Goal: Information Seeking & Learning: Find specific fact

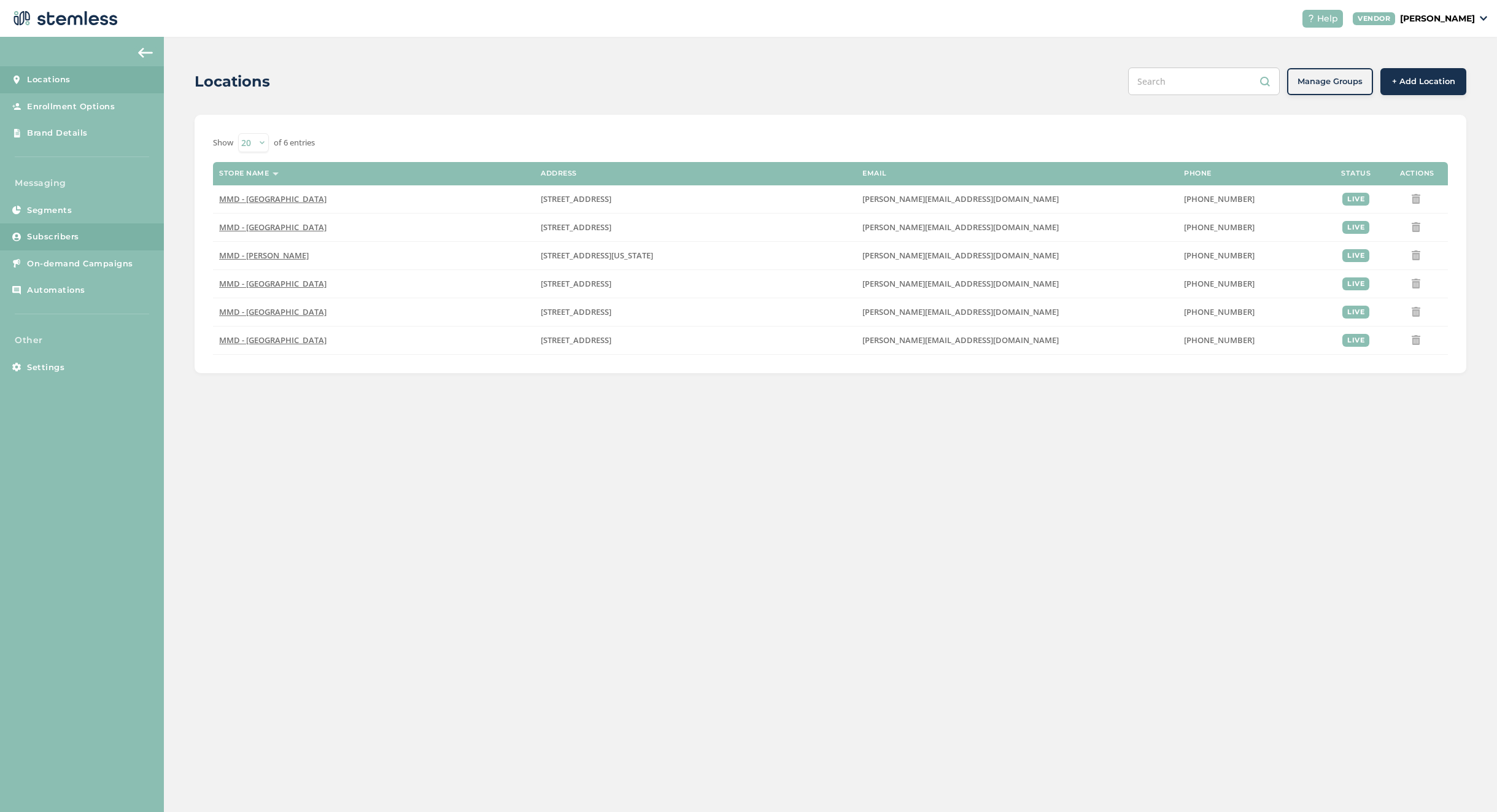
click at [62, 241] on span "Subscribers" at bounding box center [53, 237] width 52 height 12
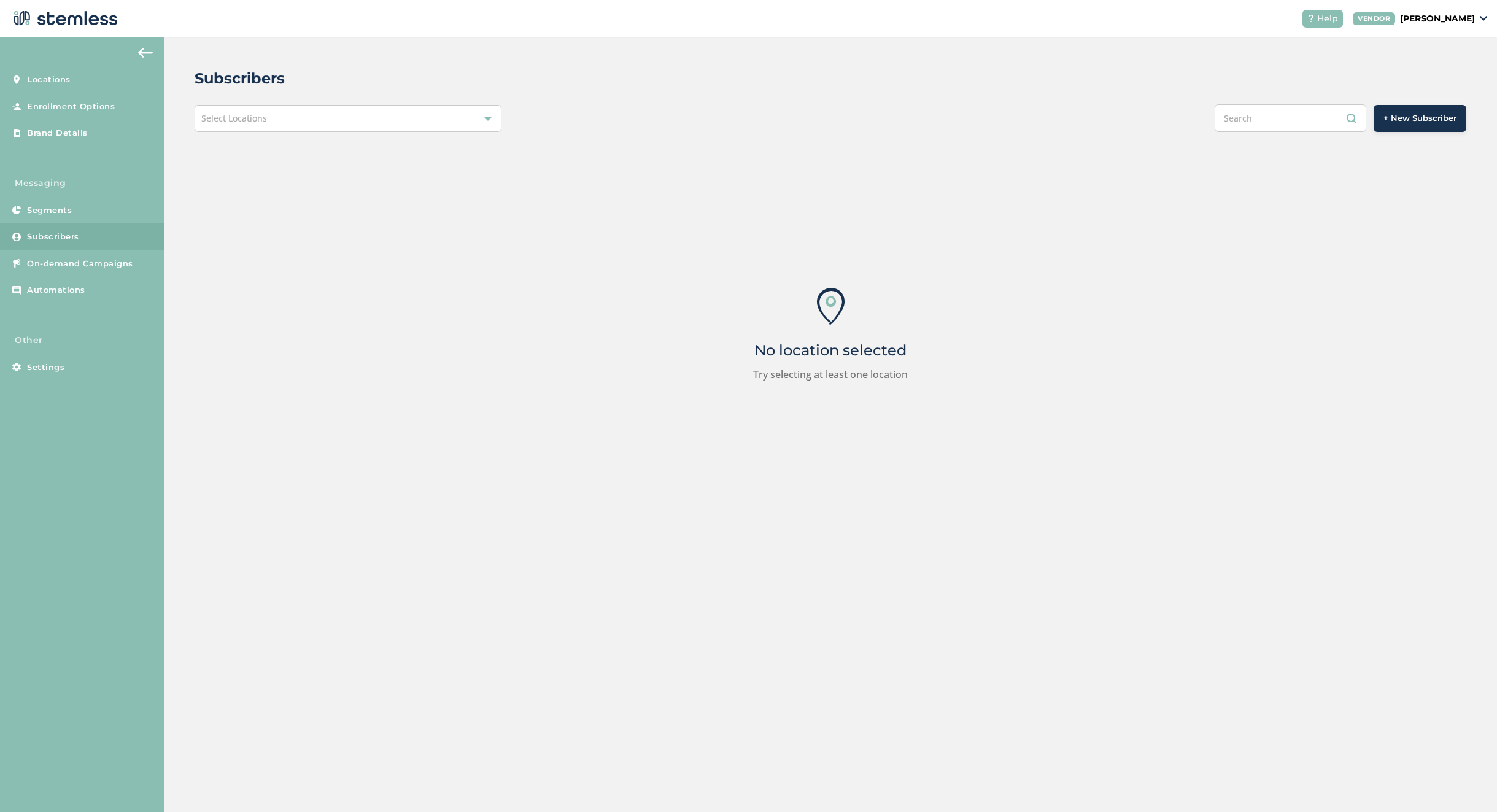
click at [373, 118] on div "Select Locations" at bounding box center [348, 118] width 307 height 27
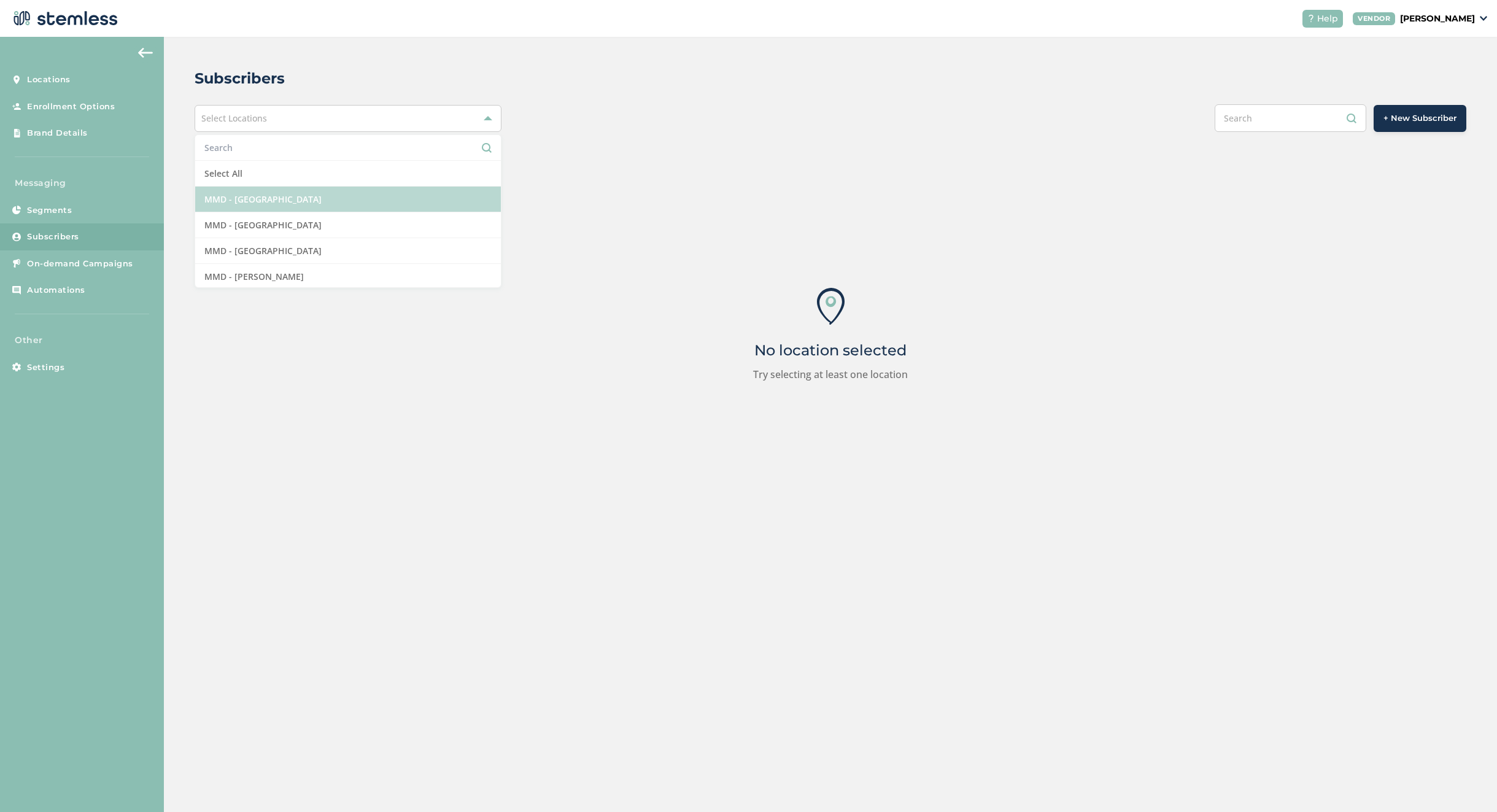
click at [323, 207] on li "MMD - [GEOGRAPHIC_DATA]" at bounding box center [348, 199] width 305 height 26
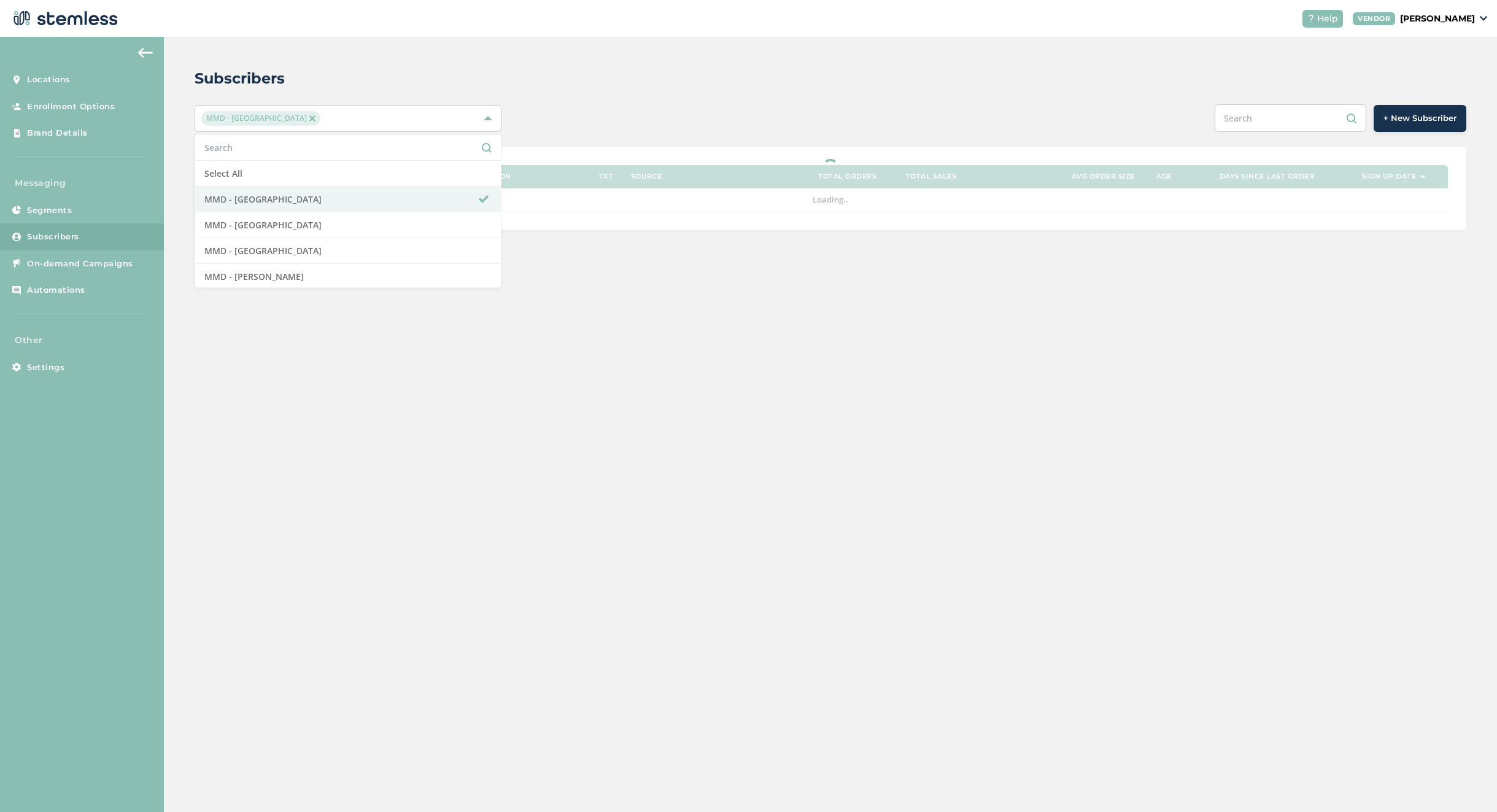
click at [519, 338] on div "Subscribers MMD - Hollywood Select All MMD - Hollywood MMD - Jersey City MMD - …" at bounding box center [830, 424] width 1333 height 775
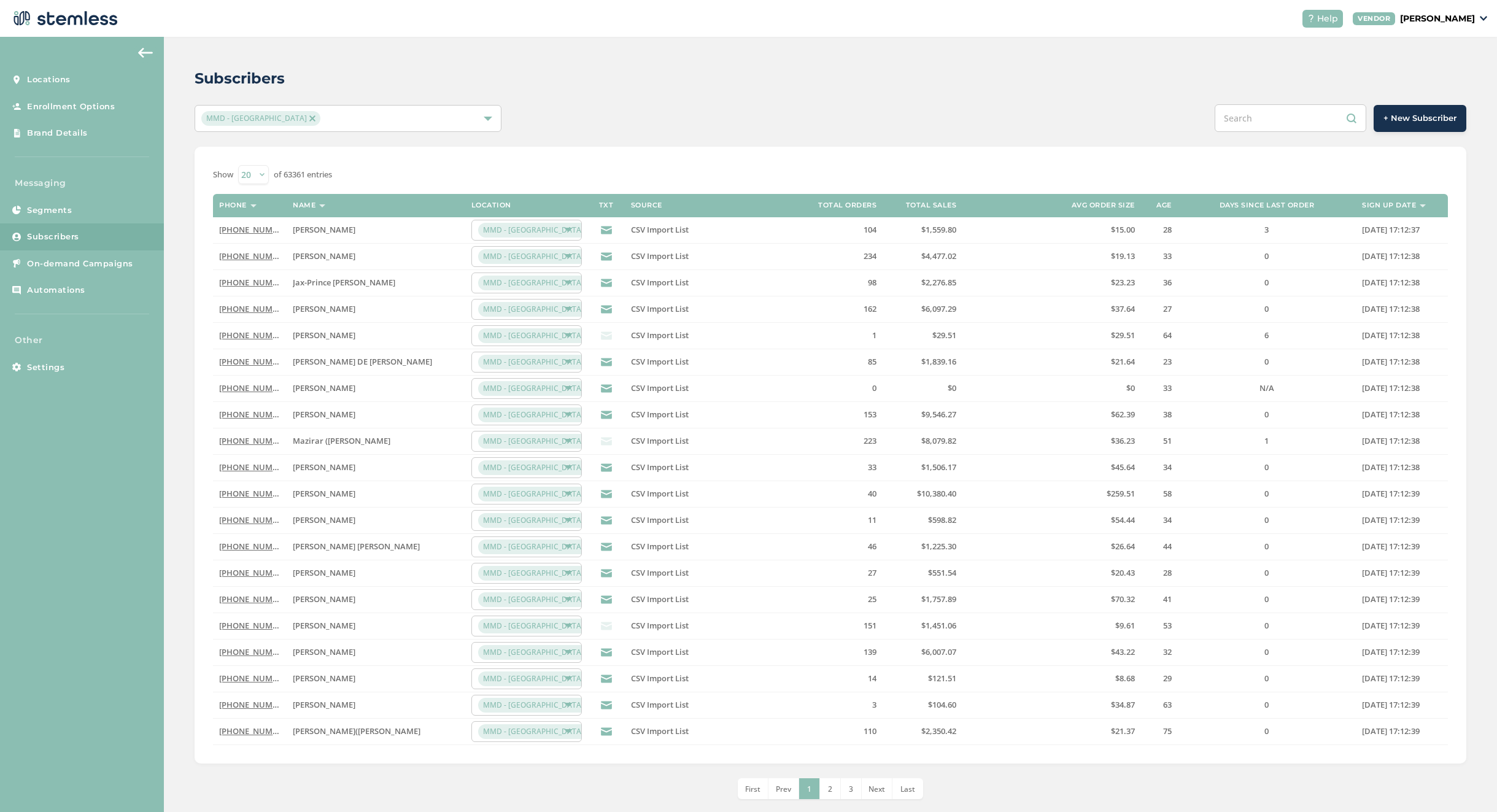
click at [256, 259] on link "[PHONE_NUMBER]" at bounding box center [254, 256] width 71 height 11
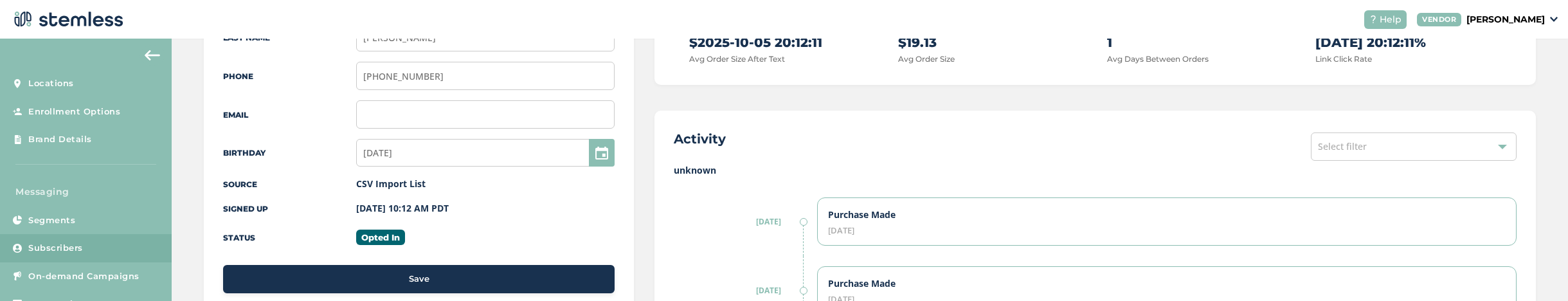
scroll to position [208, 0]
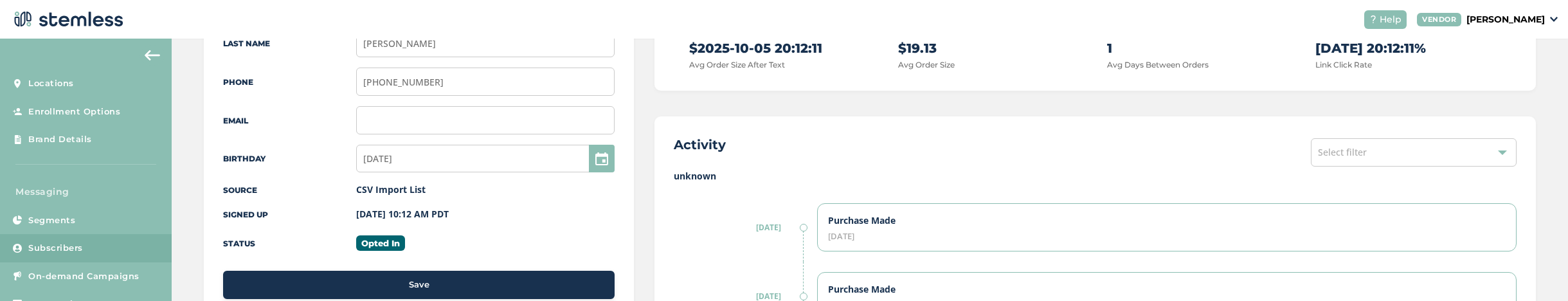
click at [1325, 150] on span "Select filter" at bounding box center [1343, 151] width 49 height 12
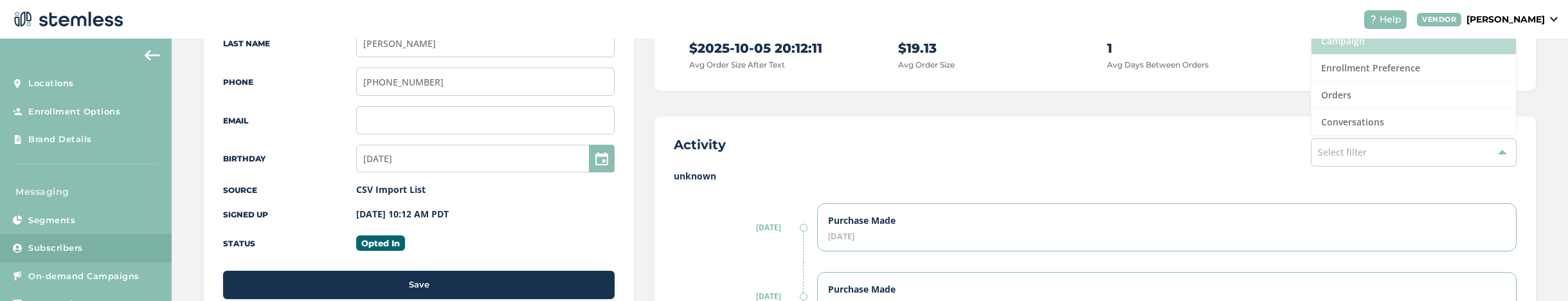
click at [1343, 50] on li "Campaign" at bounding box center [1414, 41] width 204 height 27
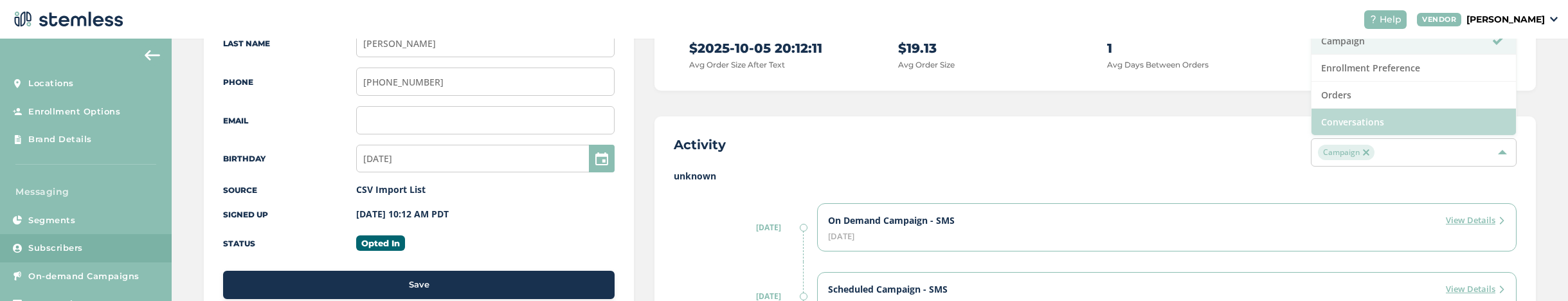
click at [1352, 123] on li "Conversations" at bounding box center [1414, 121] width 204 height 26
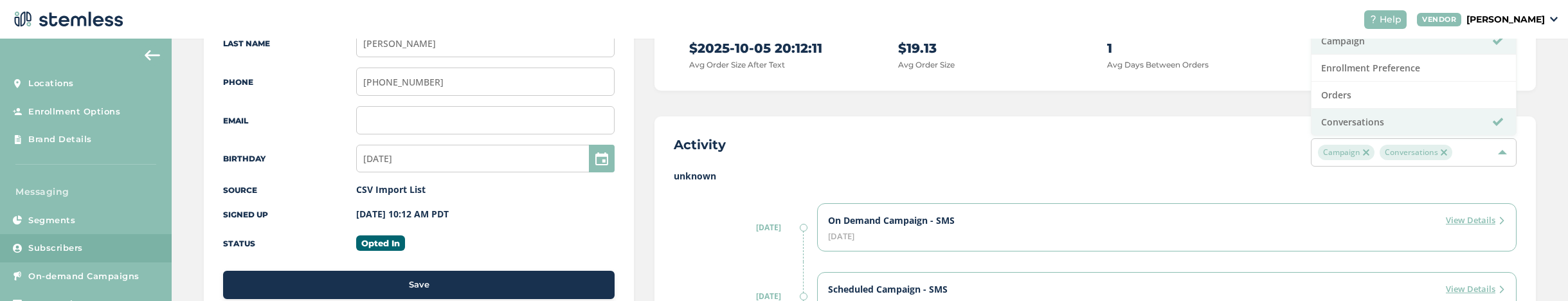
click at [702, 175] on label "unknown" at bounding box center [1095, 175] width 843 height 14
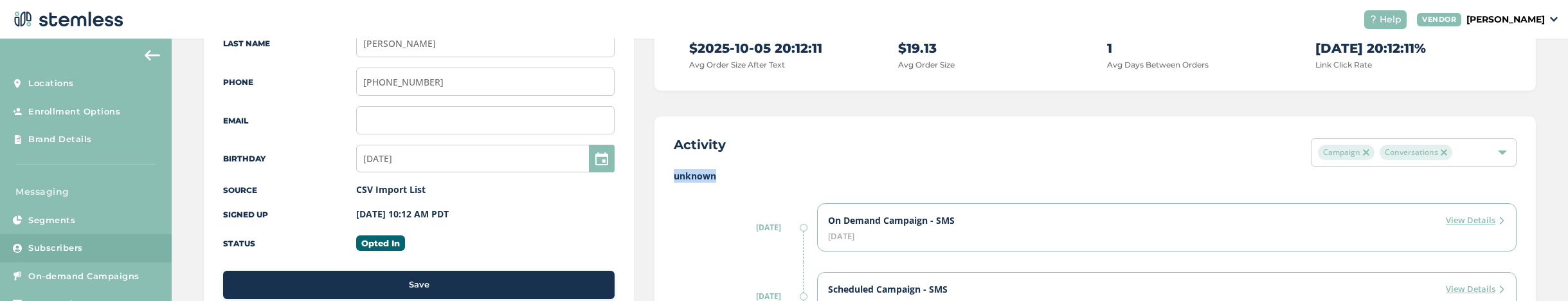
drag, startPoint x: 717, startPoint y: 177, endPoint x: 653, endPoint y: 171, distance: 64.3
click at [712, 181] on label "unknown" at bounding box center [1095, 175] width 843 height 14
click at [711, 175] on label "unknown" at bounding box center [1095, 175] width 843 height 14
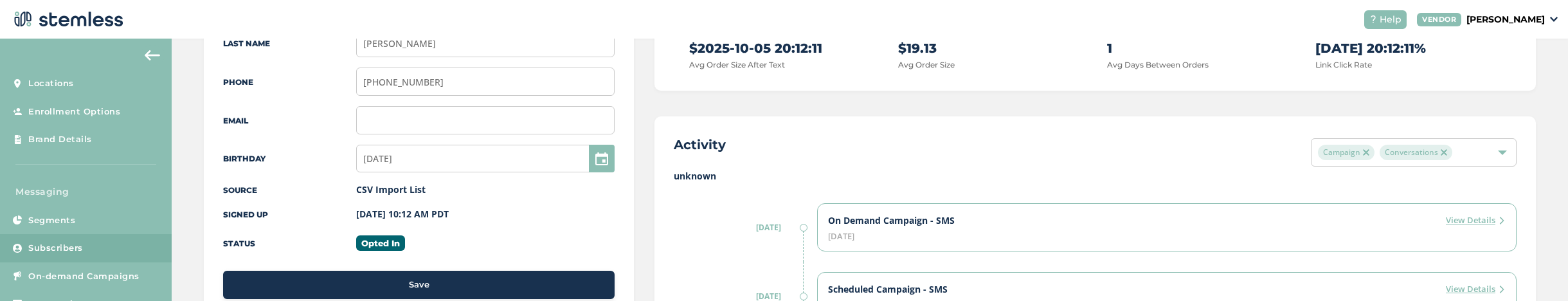
click at [1365, 156] on span "Campaign" at bounding box center [1347, 152] width 57 height 15
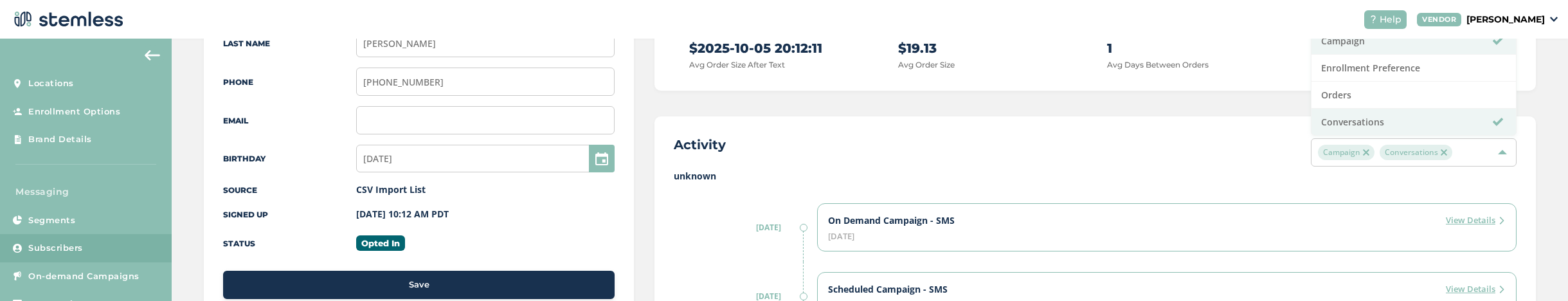
click at [1365, 151] on img at bounding box center [1366, 152] width 6 height 6
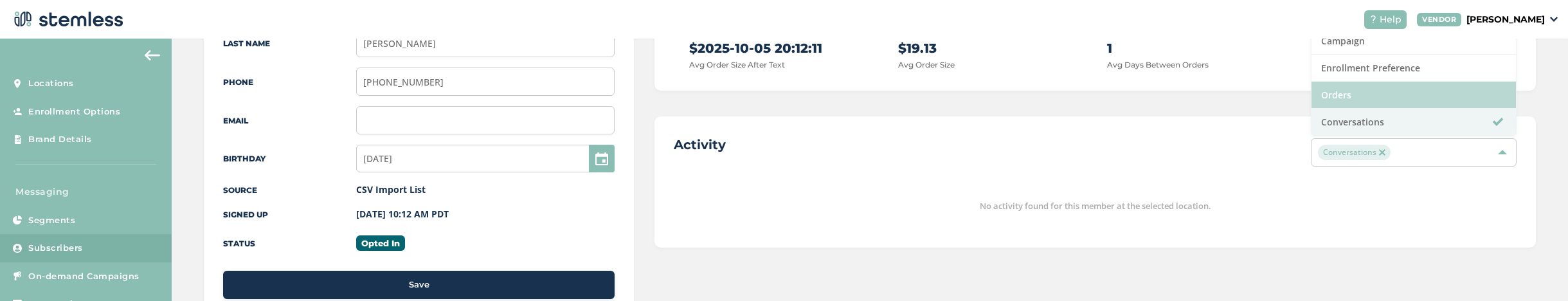
click at [1371, 100] on li "Orders" at bounding box center [1414, 95] width 204 height 27
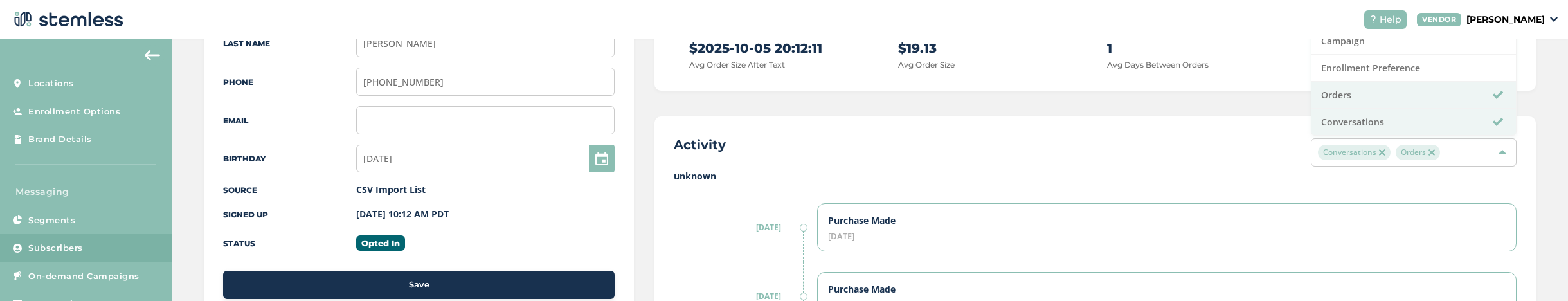
click at [1379, 153] on img at bounding box center [1382, 152] width 6 height 6
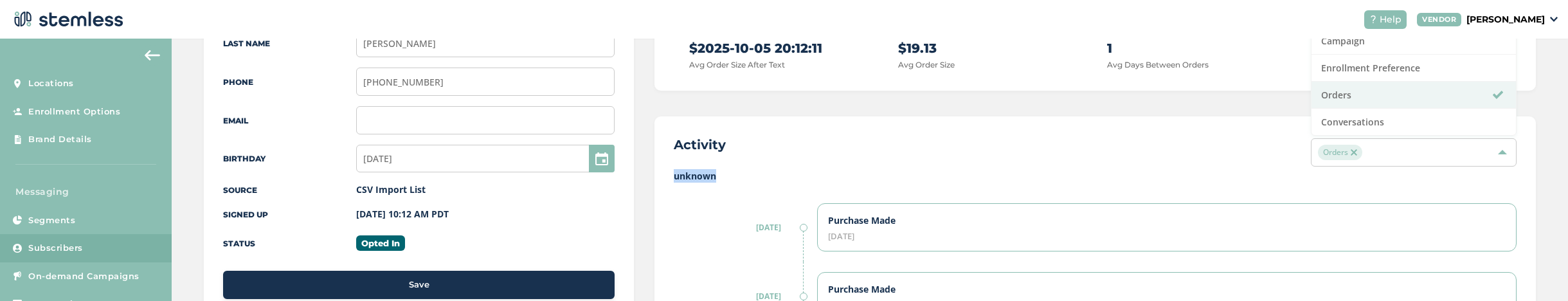
drag, startPoint x: 730, startPoint y: 182, endPoint x: 663, endPoint y: 177, distance: 67.2
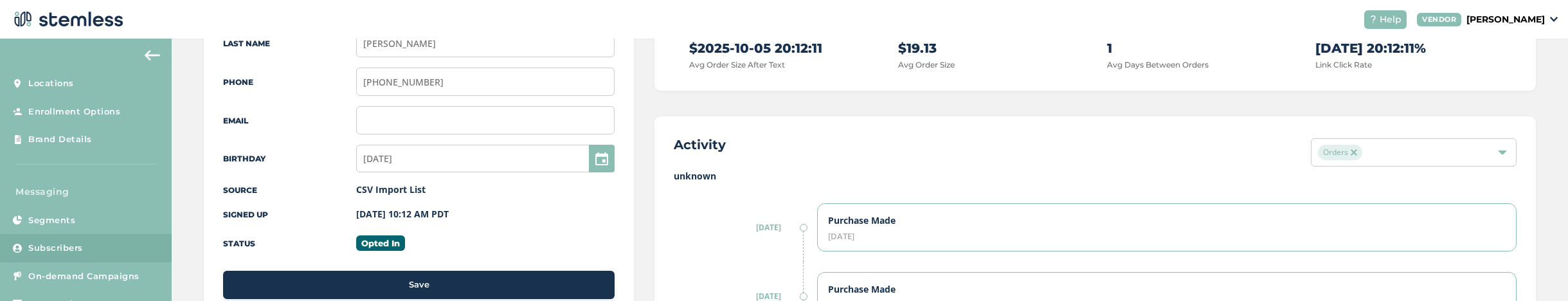
click at [719, 177] on label "unknown" at bounding box center [1095, 175] width 843 height 14
drag, startPoint x: 713, startPoint y: 176, endPoint x: 696, endPoint y: 174, distance: 17.1
click at [696, 174] on label "unknown" at bounding box center [1095, 175] width 843 height 14
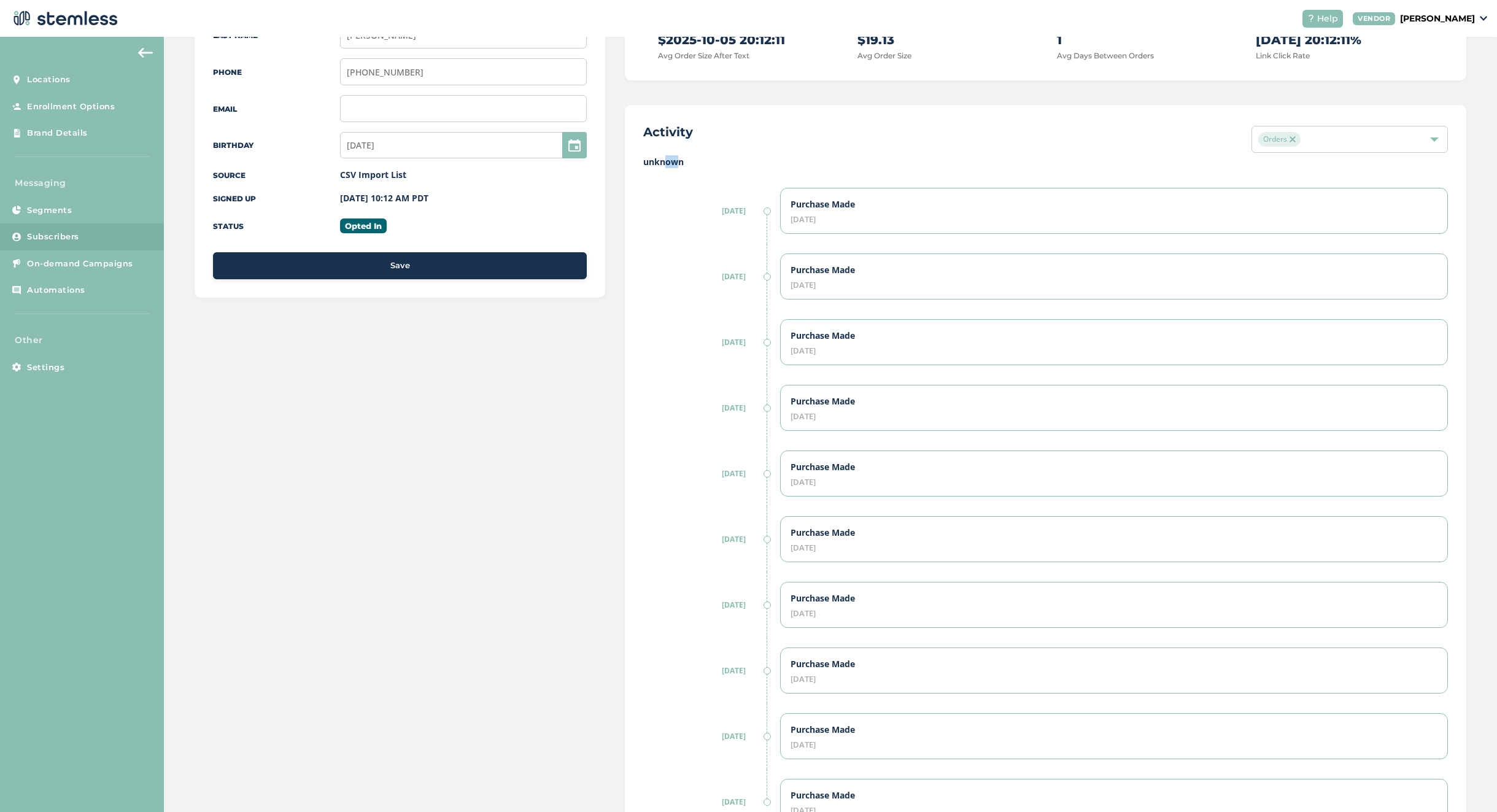
scroll to position [0, 0]
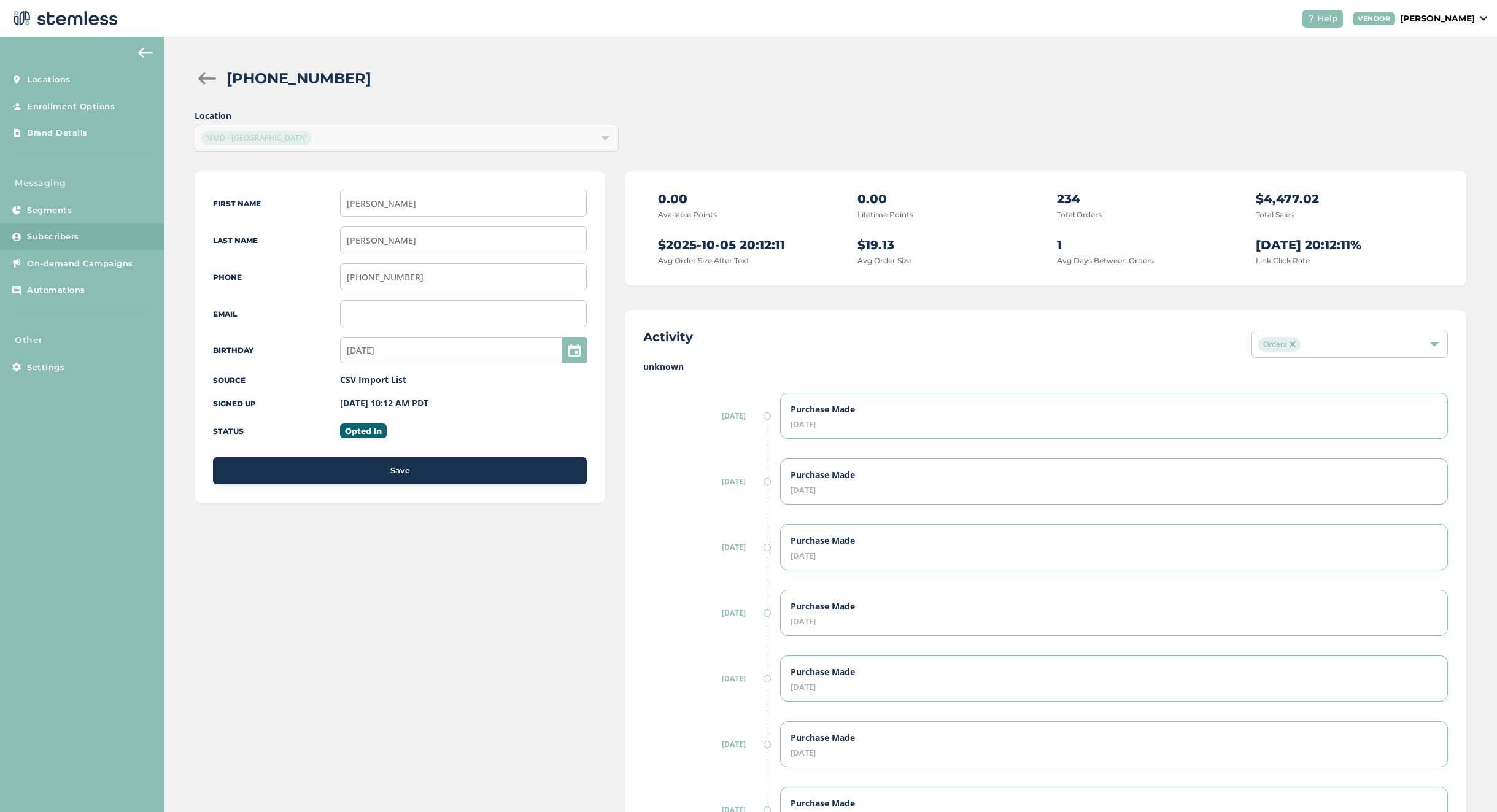
click at [1296, 348] on span "Orders" at bounding box center [1280, 344] width 42 height 15
click at [1323, 339] on div "Orders" at bounding box center [1344, 344] width 171 height 15
drag, startPoint x: 693, startPoint y: 368, endPoint x: 652, endPoint y: 365, distance: 41.1
click at [652, 365] on label "unknown" at bounding box center [1046, 366] width 805 height 13
click at [670, 368] on label "unknown" at bounding box center [1046, 366] width 805 height 13
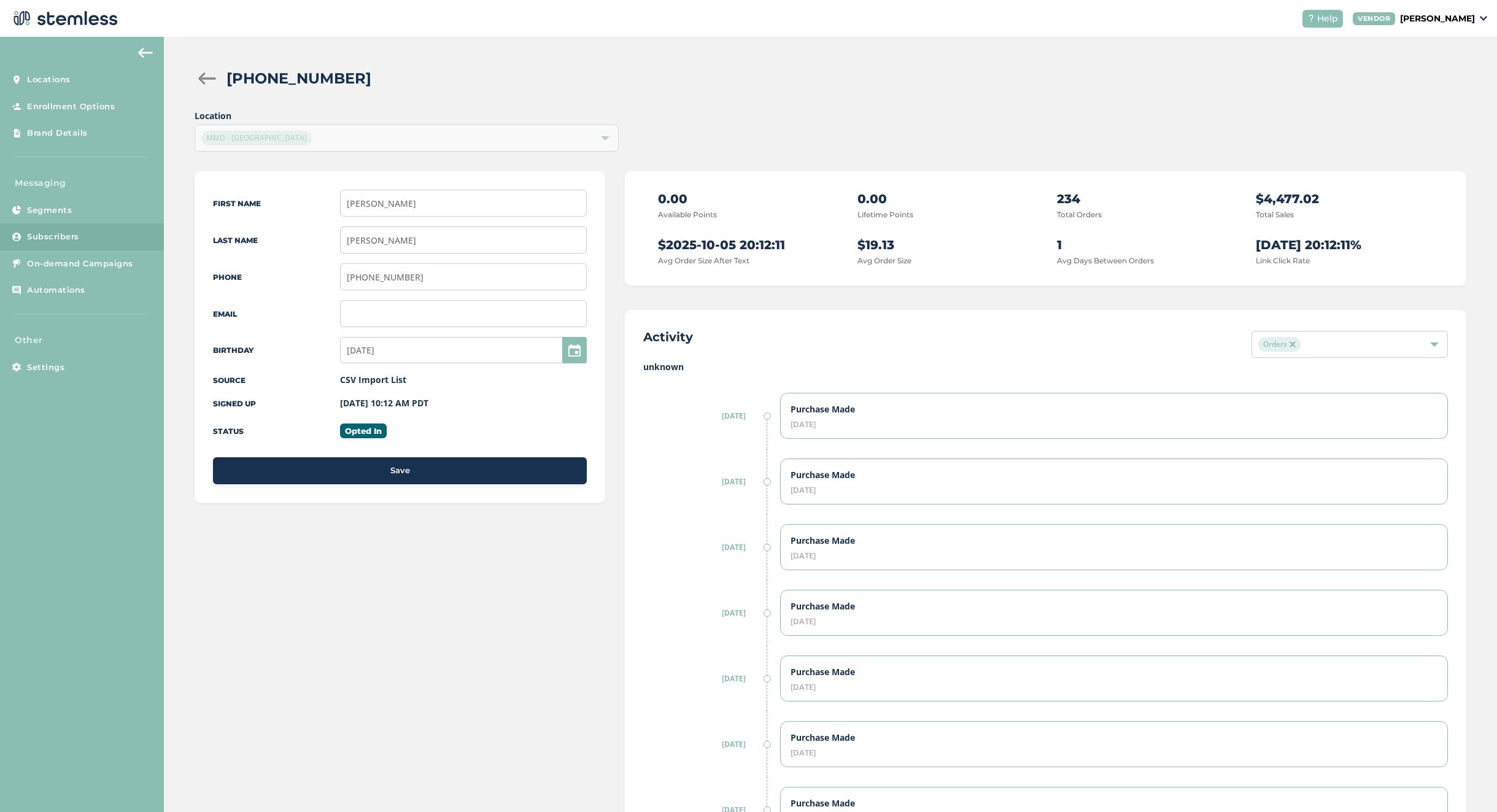
click at [662, 371] on label "unknown" at bounding box center [1046, 366] width 805 height 13
click at [662, 366] on label "unknown" at bounding box center [1046, 366] width 805 height 13
click at [676, 363] on label "unknown" at bounding box center [1046, 366] width 805 height 13
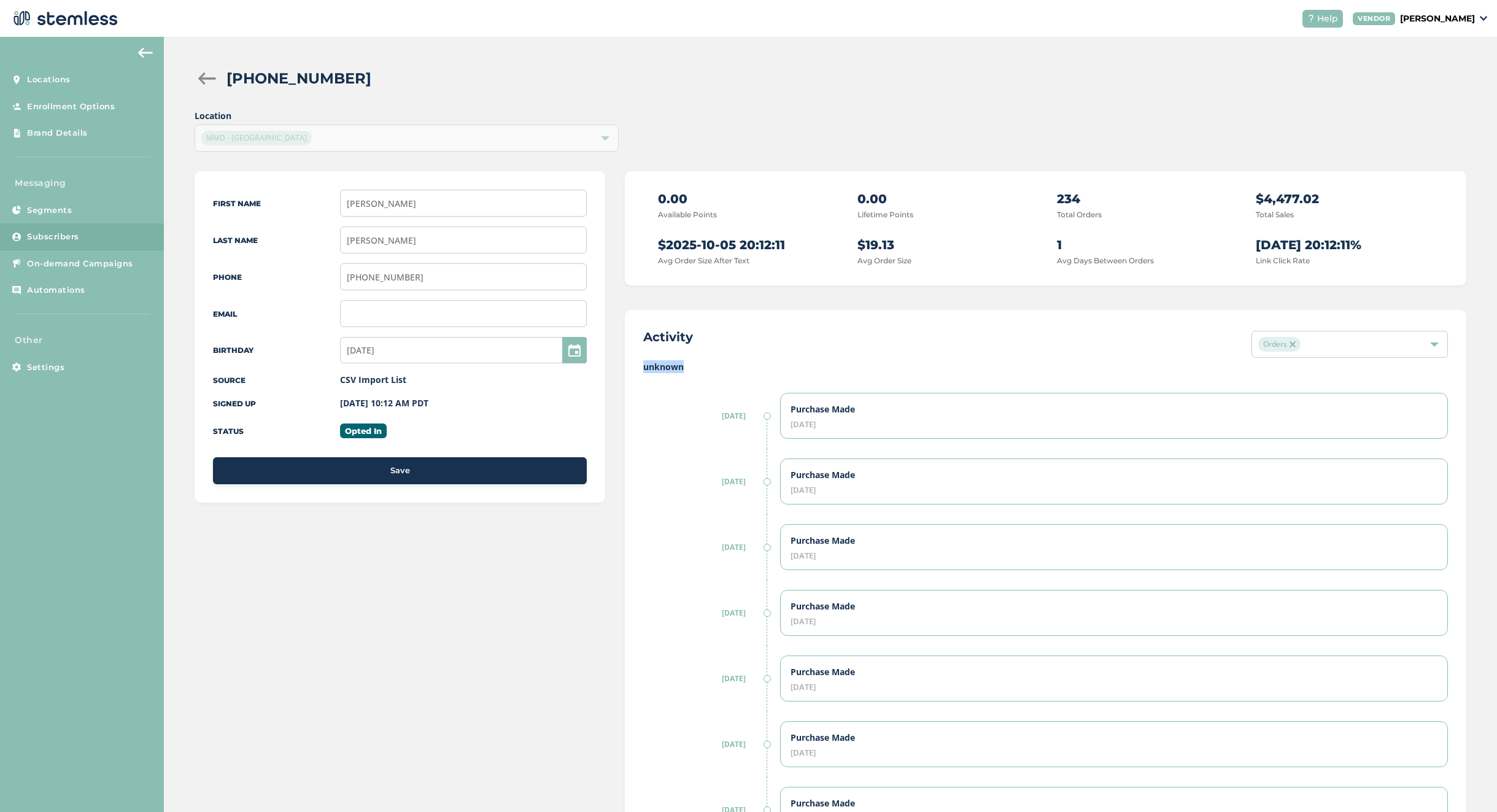
click at [676, 363] on label "unknown" at bounding box center [1046, 366] width 805 height 13
click at [672, 366] on label "unknown" at bounding box center [1046, 366] width 805 height 13
